Goal: Navigation & Orientation: Understand site structure

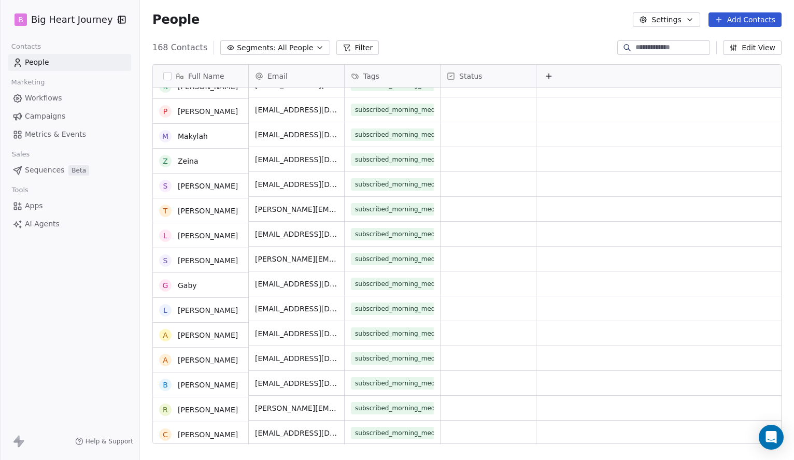
scroll to position [2310, 0]
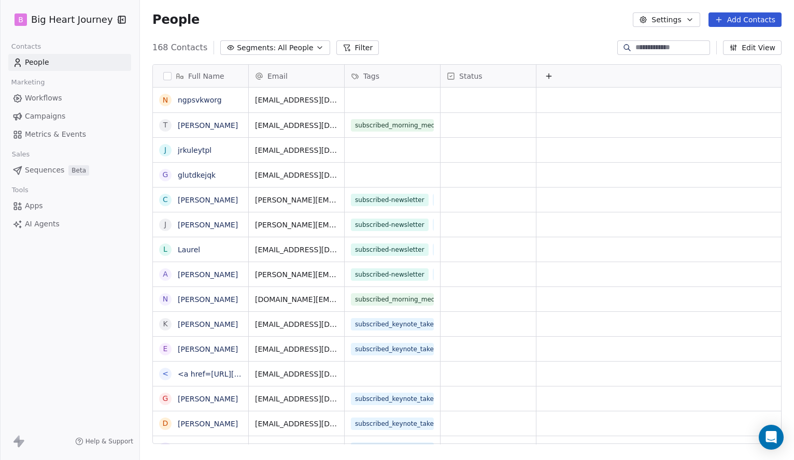
click at [30, 98] on span "Workflows" at bounding box center [43, 98] width 37 height 11
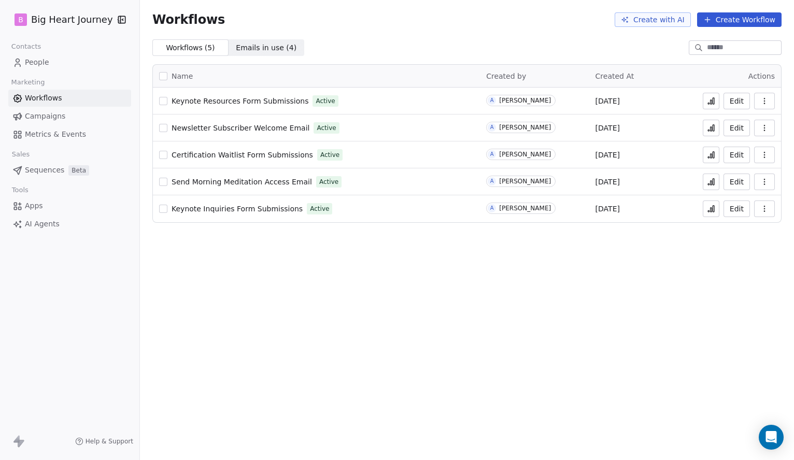
click at [39, 117] on span "Campaigns" at bounding box center [45, 116] width 40 height 11
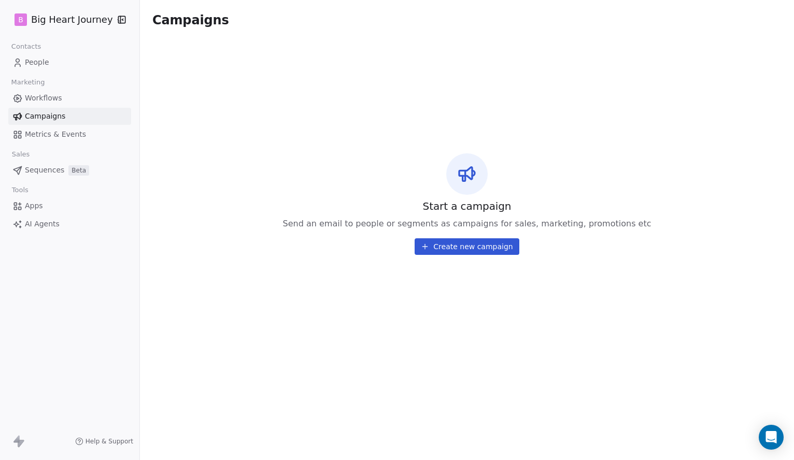
click at [43, 135] on span "Metrics & Events" at bounding box center [55, 134] width 61 height 11
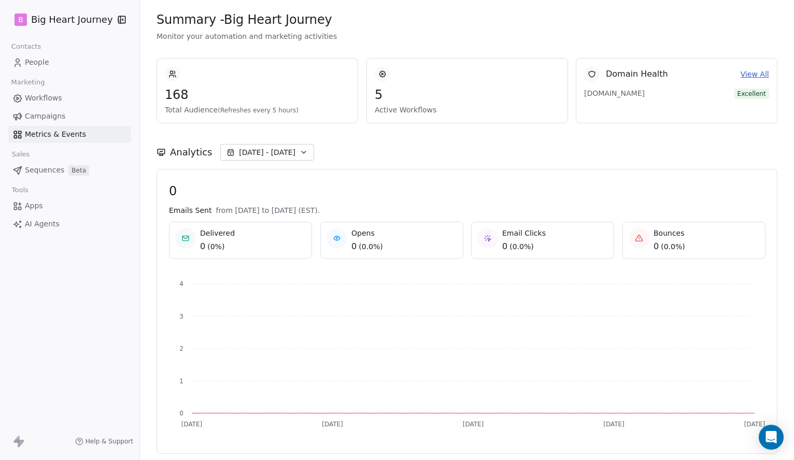
click at [636, 84] on div "[DOMAIN_NAME] Excellent" at bounding box center [676, 91] width 185 height 18
click at [751, 72] on link "View All" at bounding box center [754, 74] width 29 height 11
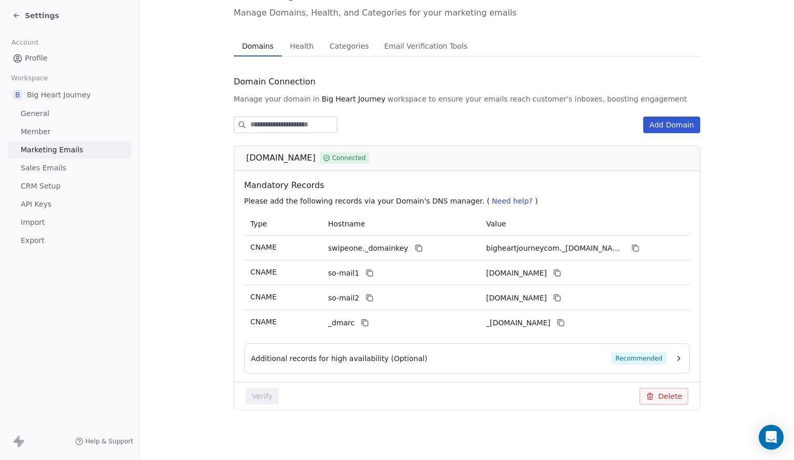
click at [35, 187] on span "CRM Setup" at bounding box center [41, 186] width 40 height 11
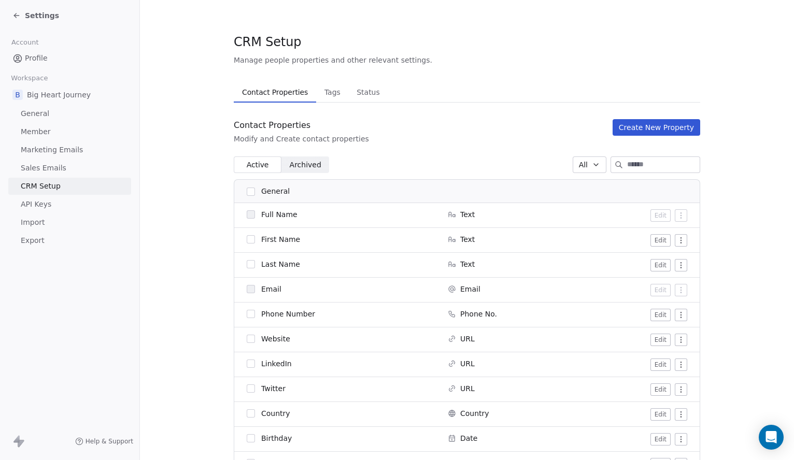
click at [34, 203] on span "API Keys" at bounding box center [36, 204] width 31 height 11
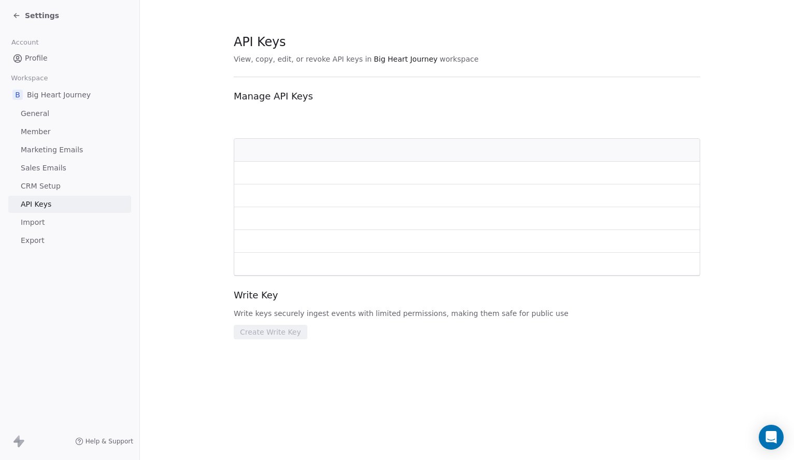
click at [33, 225] on span "Import" at bounding box center [33, 222] width 24 height 11
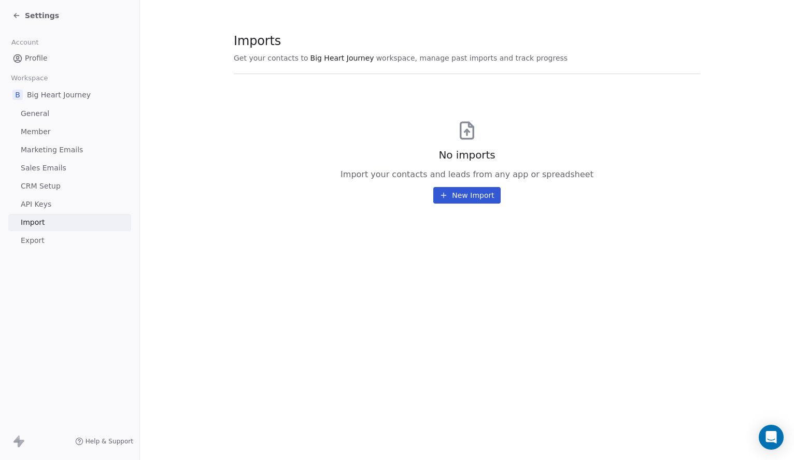
click at [34, 239] on span "Export" at bounding box center [33, 240] width 24 height 11
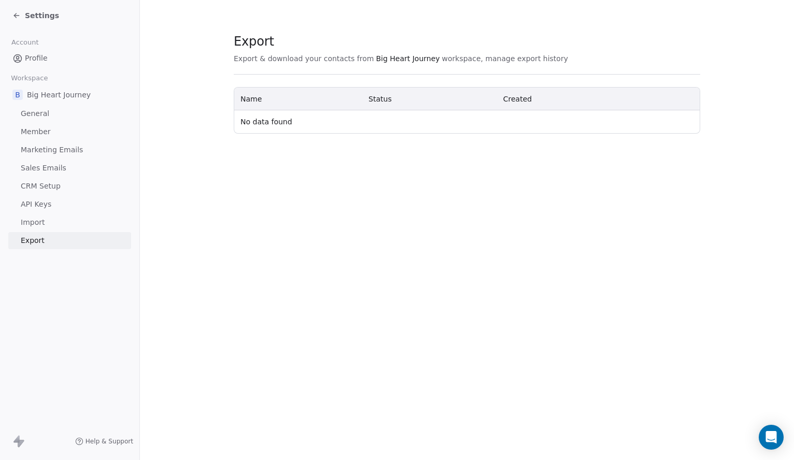
click at [45, 93] on span "Big Heart Journey" at bounding box center [59, 95] width 64 height 10
click at [33, 112] on span "General" at bounding box center [35, 113] width 29 height 11
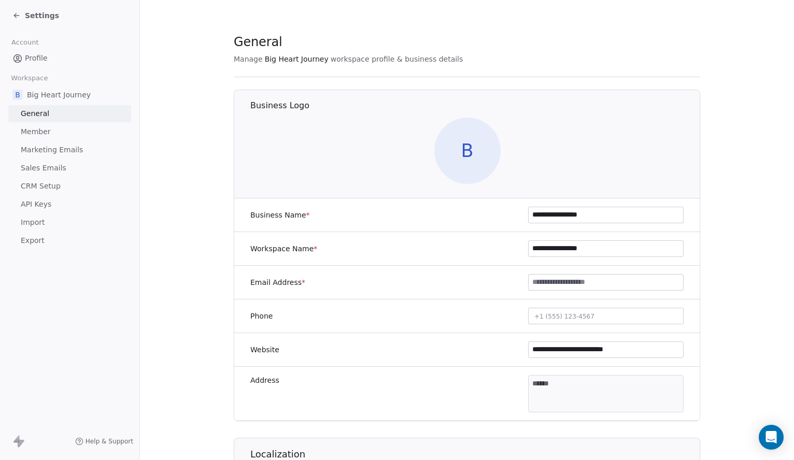
click at [33, 131] on span "Member" at bounding box center [36, 131] width 30 height 11
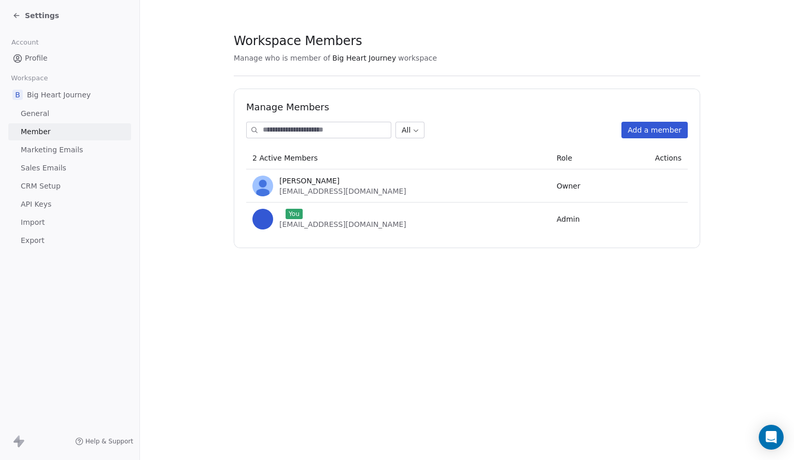
click at [34, 60] on span "Profile" at bounding box center [36, 58] width 23 height 11
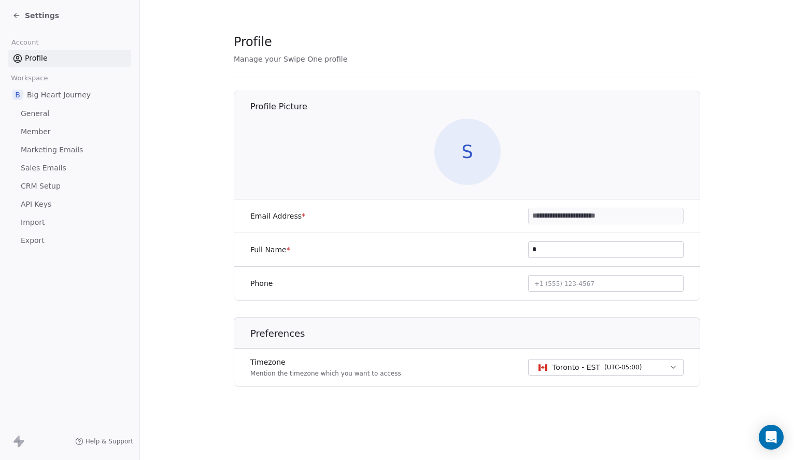
click at [32, 96] on span "Big Heart Journey" at bounding box center [59, 95] width 64 height 10
click at [33, 120] on link "General" at bounding box center [69, 113] width 123 height 17
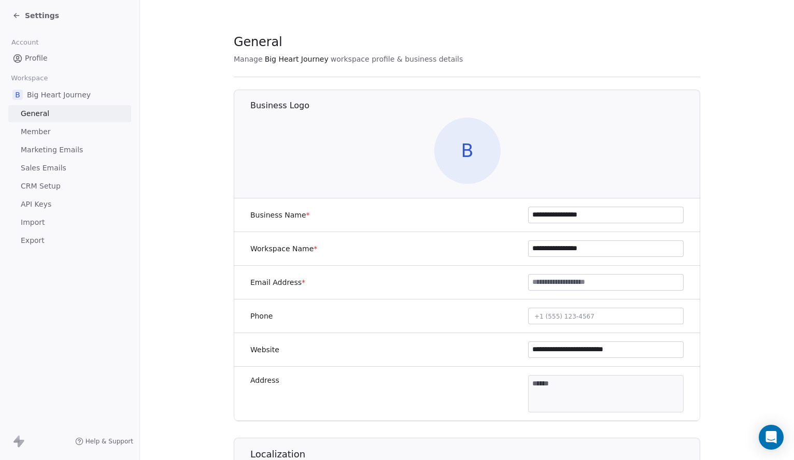
click at [32, 129] on span "Member" at bounding box center [36, 131] width 30 height 11
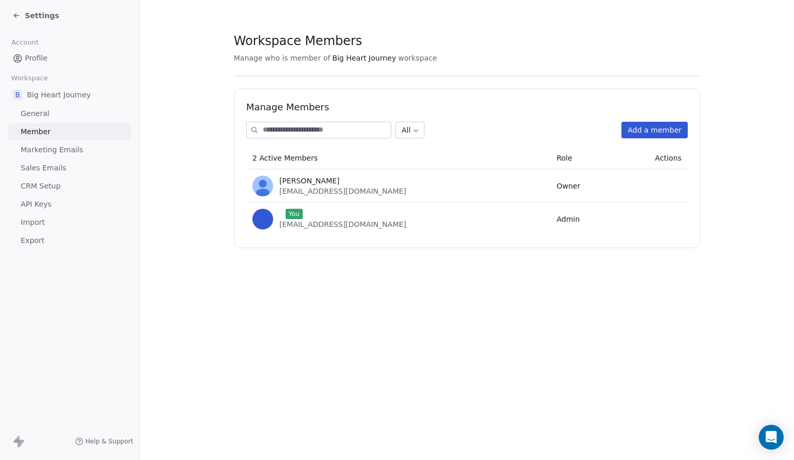
click at [33, 146] on span "Marketing Emails" at bounding box center [52, 150] width 62 height 11
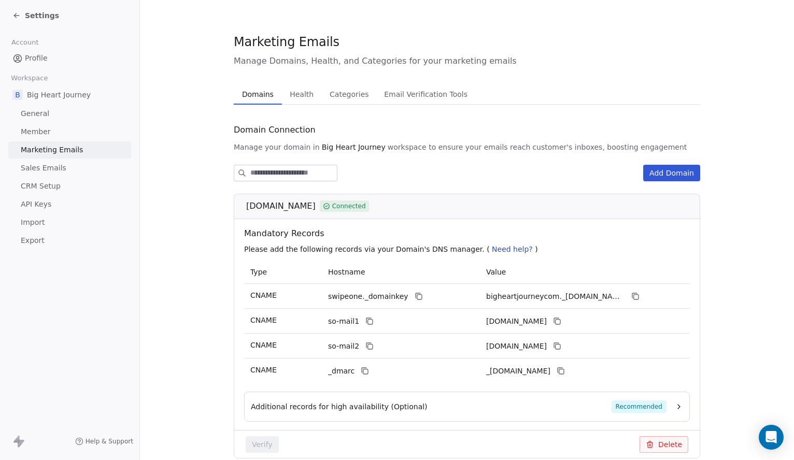
click at [36, 166] on span "Sales Emails" at bounding box center [44, 168] width 46 height 11
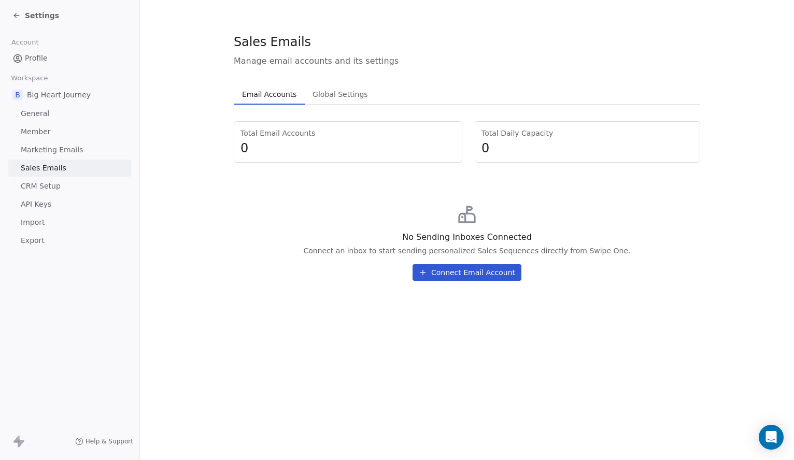
click at [36, 182] on span "CRM Setup" at bounding box center [41, 186] width 40 height 11
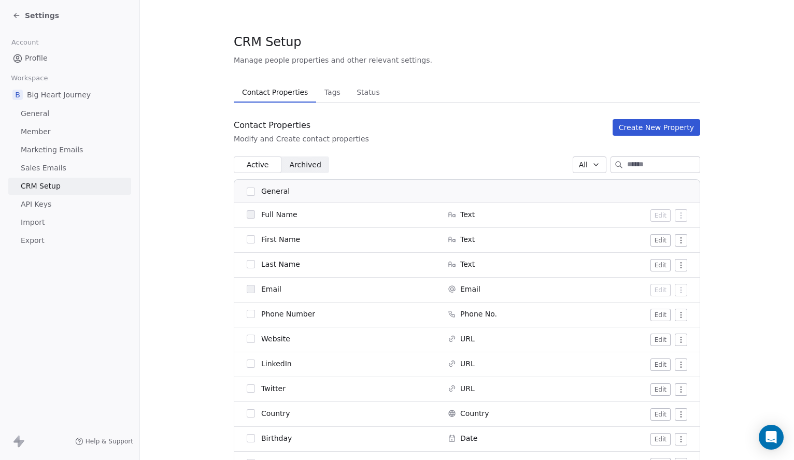
click at [35, 205] on span "API Keys" at bounding box center [36, 204] width 31 height 11
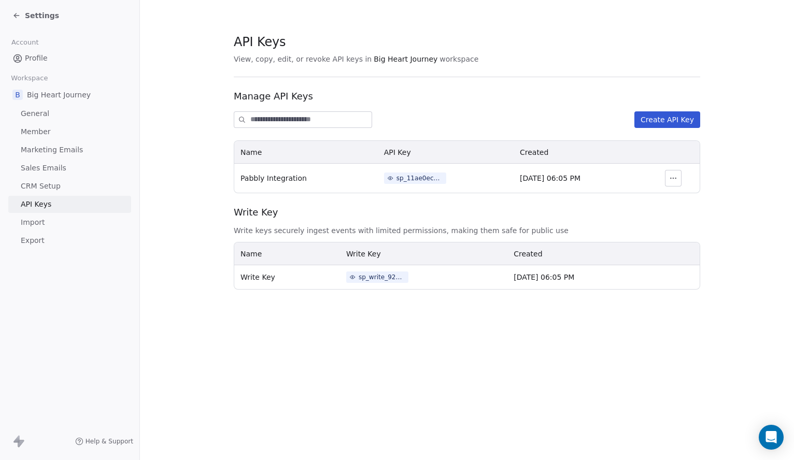
click at [34, 220] on span "Import" at bounding box center [33, 222] width 24 height 11
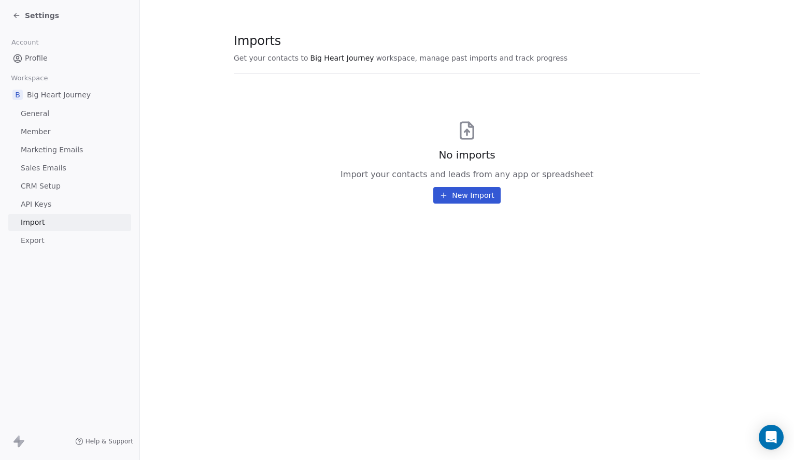
click at [37, 237] on span "Export" at bounding box center [33, 240] width 24 height 11
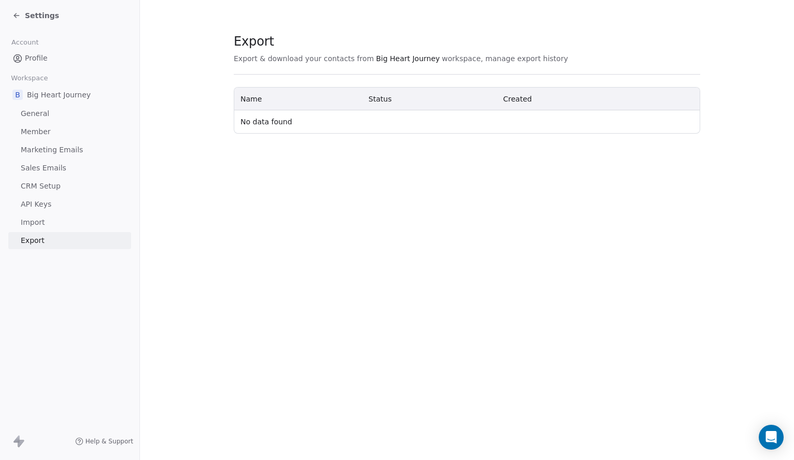
click at [44, 110] on span "General" at bounding box center [35, 113] width 29 height 11
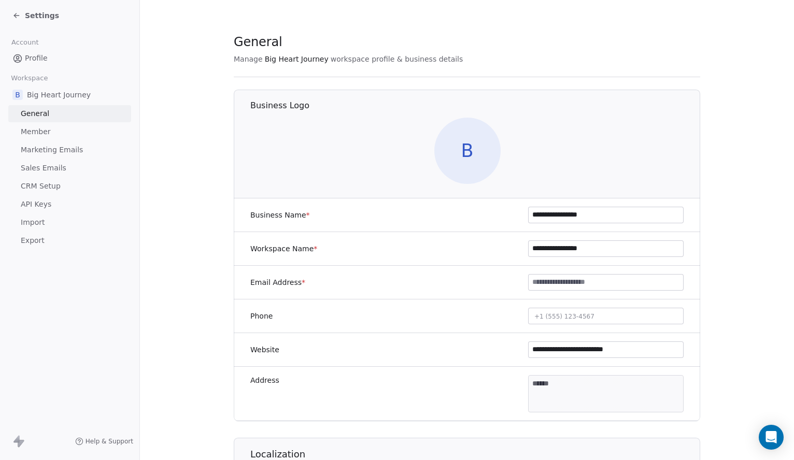
click at [40, 129] on span "Member" at bounding box center [36, 131] width 30 height 11
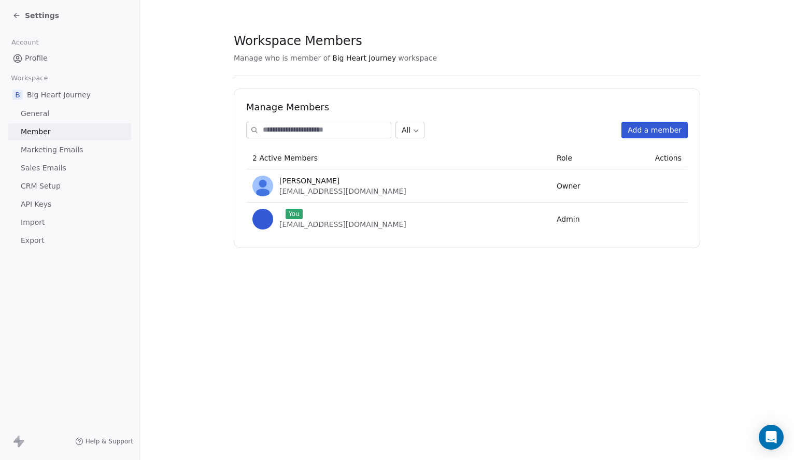
click at [45, 93] on span "Big Heart Journey" at bounding box center [59, 95] width 64 height 10
click at [21, 98] on span "B" at bounding box center [17, 95] width 10 height 10
click at [19, 15] on icon at bounding box center [16, 15] width 8 height 8
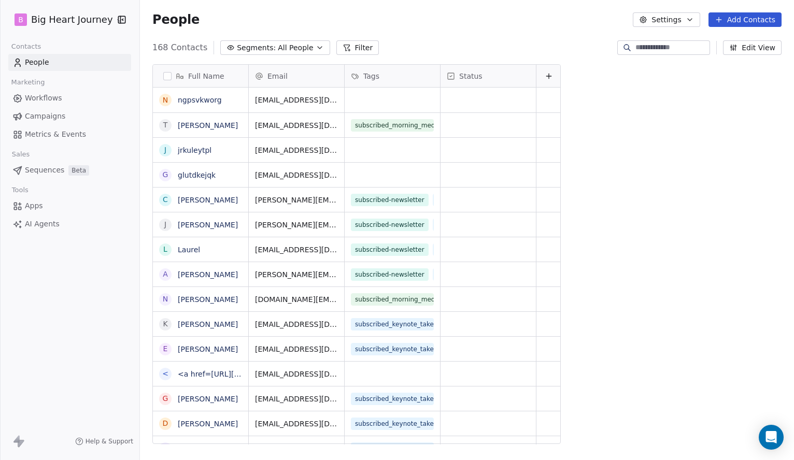
scroll to position [405, 654]
